Goal: Task Accomplishment & Management: Use online tool/utility

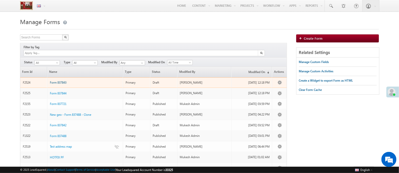
click at [58, 80] on span "Form 837843" at bounding box center [58, 82] width 17 height 4
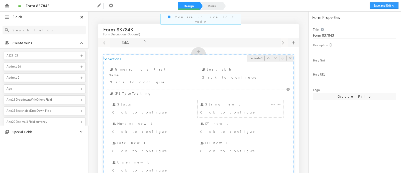
click at [253, 101] on div "String new L Click to configure" at bounding box center [240, 108] width 83 height 15
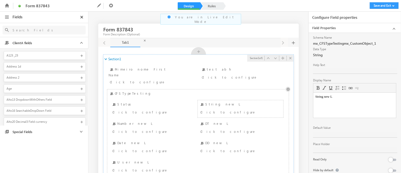
click at [286, 86] on icon at bounding box center [288, 88] width 5 height 5
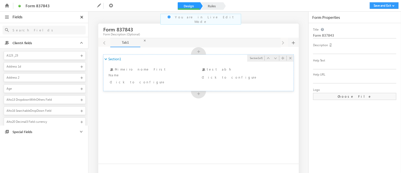
click at [46, 31] on input "text" at bounding box center [42, 30] width 64 height 6
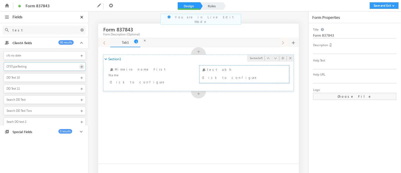
click at [80, 66] on span at bounding box center [81, 66] width 5 height 5
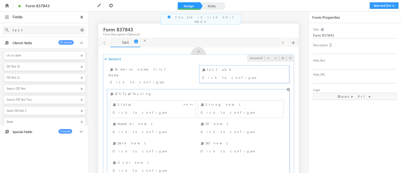
click at [144, 102] on div "Status Click to configure" at bounding box center [152, 109] width 83 height 15
click at [235, 109] on div "Click to configure" at bounding box center [234, 112] width 66 height 6
click at [227, 121] on div "DT new L Click to configure" at bounding box center [240, 128] width 83 height 15
click at [167, 128] on div "Click to configure" at bounding box center [146, 131] width 66 height 6
click at [162, 140] on div "Date new L Click to configure" at bounding box center [152, 147] width 83 height 15
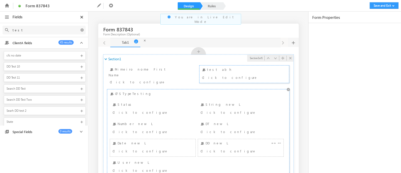
click at [214, 141] on div "DD new L Click to configure" at bounding box center [240, 147] width 83 height 15
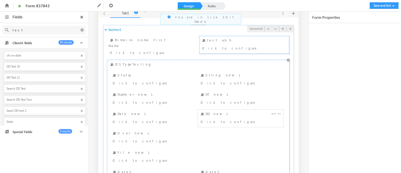
scroll to position [30, 0]
click at [158, 137] on div "Click to configure" at bounding box center [146, 140] width 66 height 6
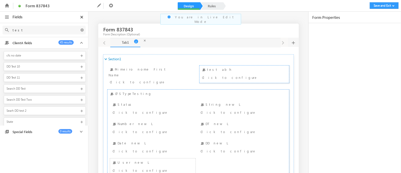
type input "test"
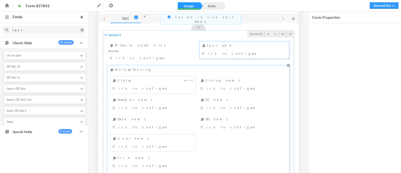
scroll to position [24, 0]
click at [147, 79] on div "Status Click to configure" at bounding box center [152, 84] width 83 height 15
click at [220, 85] on div "Click to configure" at bounding box center [234, 88] width 66 height 6
click at [218, 97] on div "DT new L Click to configure" at bounding box center [240, 104] width 83 height 15
click at [150, 98] on div "Number new L Click to configure" at bounding box center [152, 104] width 83 height 15
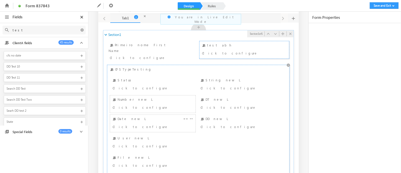
click at [143, 118] on div "Date new L Click to configure" at bounding box center [152, 123] width 83 height 15
click at [213, 123] on div "Click to configure" at bounding box center [234, 126] width 66 height 6
